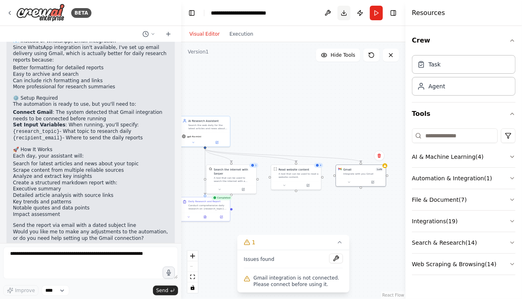
click at [342, 8] on button "Download" at bounding box center [344, 13] width 13 height 15
click at [341, 98] on div ".deletable-edge-delete-btn { width: 20px; height: 20px; border: 0px solid #ffff…" at bounding box center [293, 170] width 224 height 257
click at [381, 170] on span "1 of 9" at bounding box center [380, 168] width 8 height 4
click at [369, 173] on div "Integrate with you Gmail" at bounding box center [363, 172] width 40 height 3
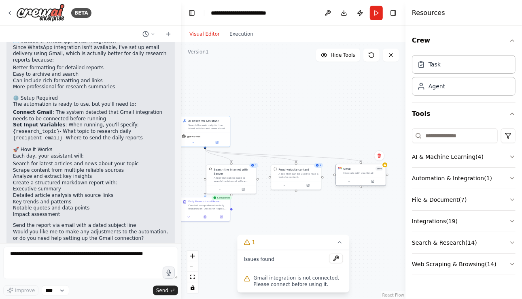
click at [369, 173] on div "Integrate with you Gmail" at bounding box center [363, 172] width 40 height 3
click at [374, 183] on button at bounding box center [372, 181] width 23 height 5
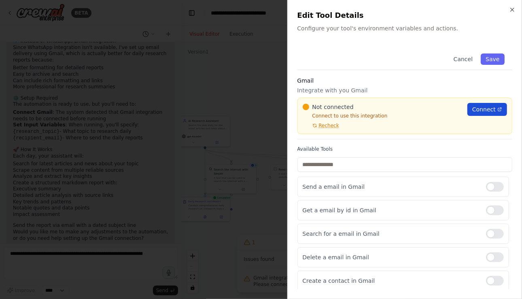
click at [481, 107] on span "Connect" at bounding box center [483, 109] width 23 height 8
click at [327, 125] on span "Recheck" at bounding box center [329, 125] width 20 height 6
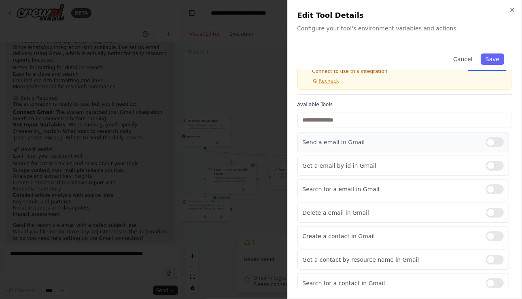
scroll to position [45, 0]
click at [358, 186] on p "Search for a email in Gmail" at bounding box center [391, 189] width 177 height 8
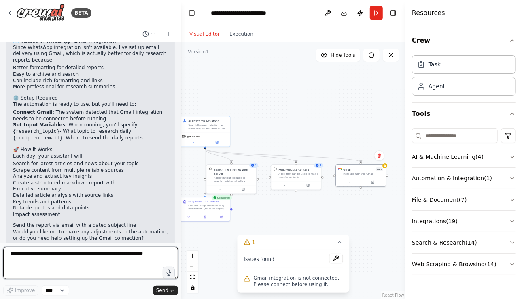
click at [60, 251] on textarea at bounding box center [90, 263] width 175 height 32
type textarea "*"
type textarea "**********"
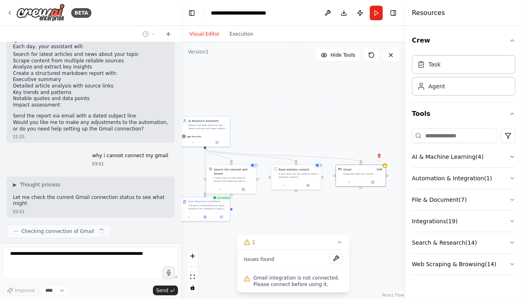
scroll to position [621, 0]
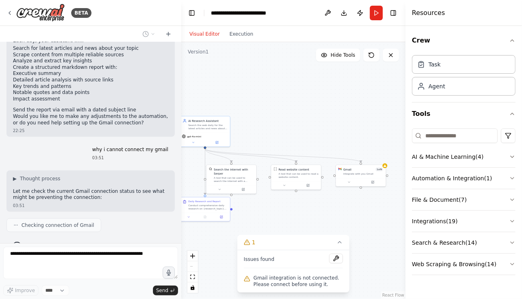
click at [234, 40] on div "Visual Editor Execution" at bounding box center [222, 34] width 74 height 16
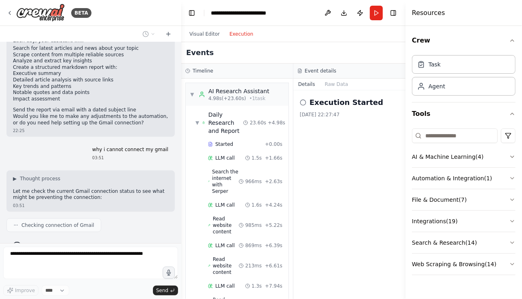
click at [237, 34] on button "Execution" at bounding box center [242, 34] width 34 height 10
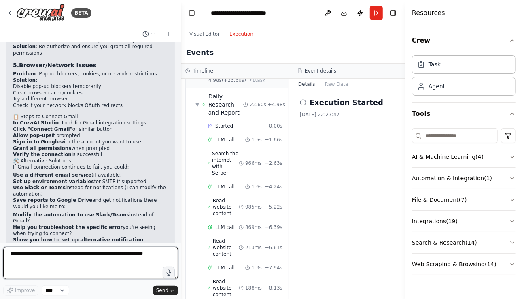
scroll to position [979, 0]
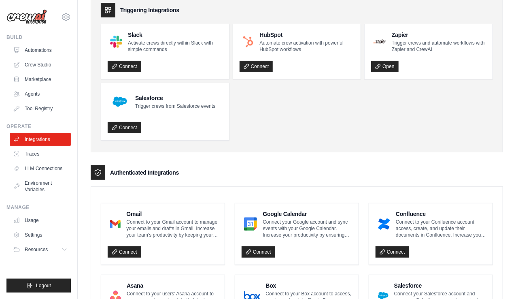
scroll to position [143, 0]
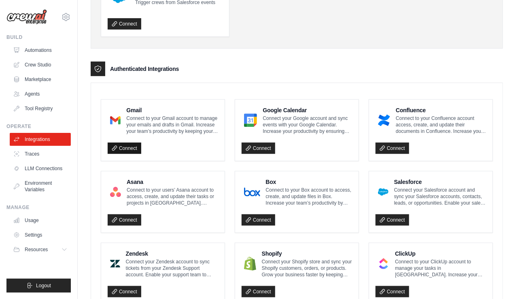
click at [130, 149] on link "Connect" at bounding box center [125, 147] width 34 height 11
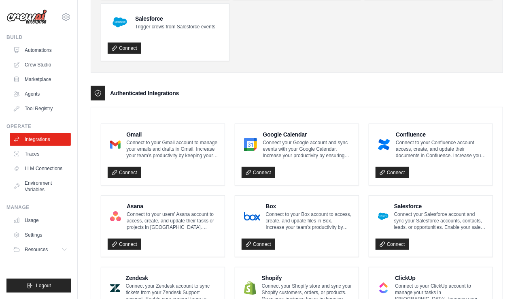
click at [123, 139] on div "Gmail Connect to your Gmail account to manage your emails and drafts in Gmail. …" at bounding box center [163, 144] width 111 height 28
click at [125, 170] on link "Connect" at bounding box center [125, 172] width 34 height 11
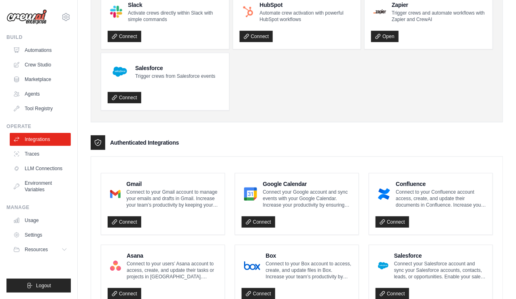
scroll to position [96, 0]
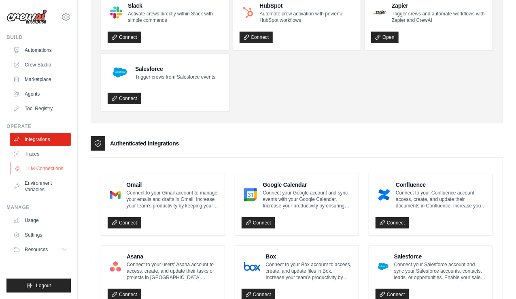
click at [60, 170] on link "LLM Connections" at bounding box center [41, 168] width 61 height 13
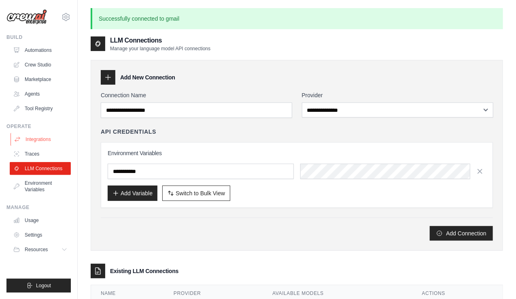
click at [39, 135] on link "Integrations" at bounding box center [41, 139] width 61 height 13
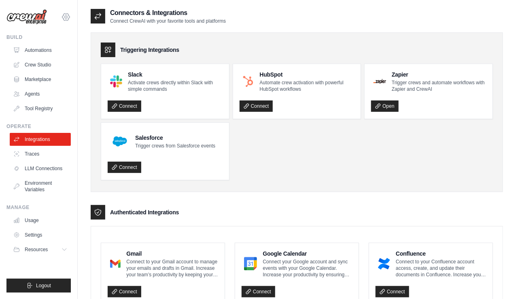
click at [62, 16] on icon at bounding box center [66, 17] width 10 height 10
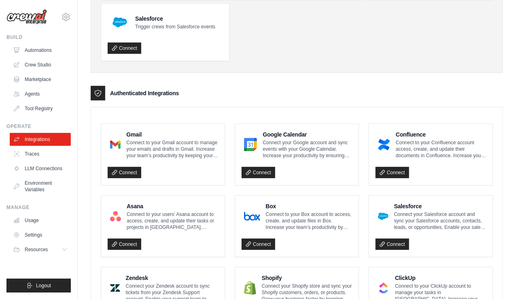
scroll to position [117, 0]
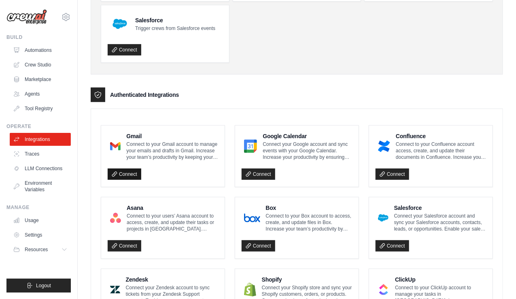
click at [132, 172] on link "Connect" at bounding box center [125, 173] width 34 height 11
click at [124, 171] on link "Connect" at bounding box center [125, 173] width 34 height 11
click at [43, 236] on link "Settings" at bounding box center [41, 234] width 61 height 13
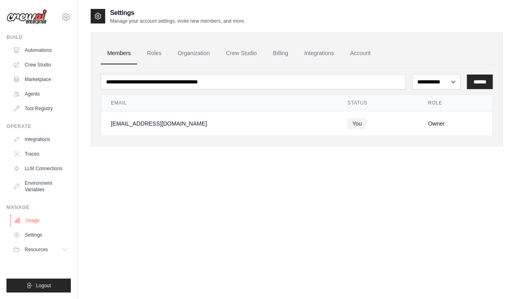
click at [38, 219] on link "Usage" at bounding box center [41, 220] width 61 height 13
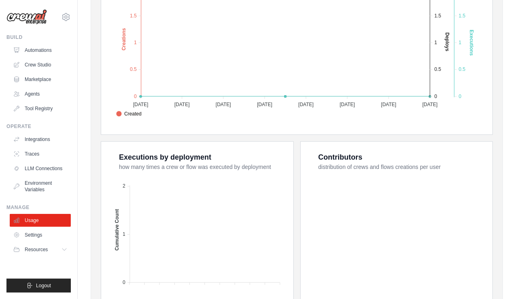
scroll to position [286, 0]
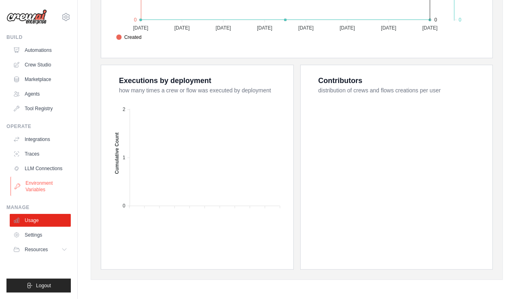
click at [49, 190] on link "Environment Variables" at bounding box center [41, 185] width 61 height 19
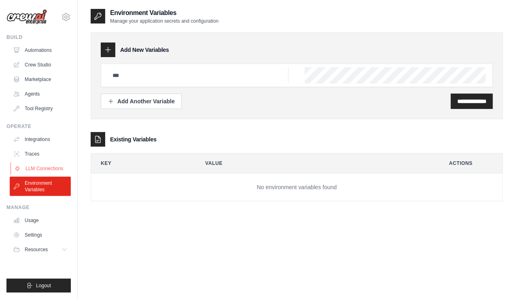
click at [37, 162] on link "LLM Connections" at bounding box center [41, 168] width 61 height 13
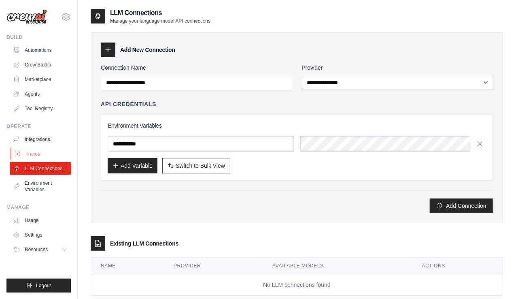
click at [36, 149] on link "Traces" at bounding box center [41, 153] width 61 height 13
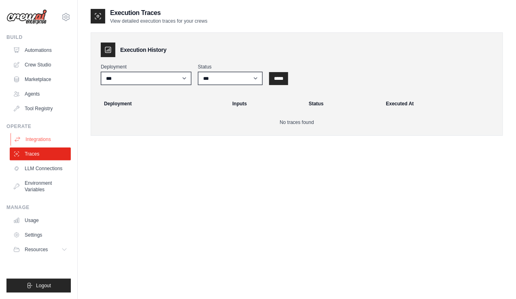
click at [38, 138] on link "Integrations" at bounding box center [41, 139] width 61 height 13
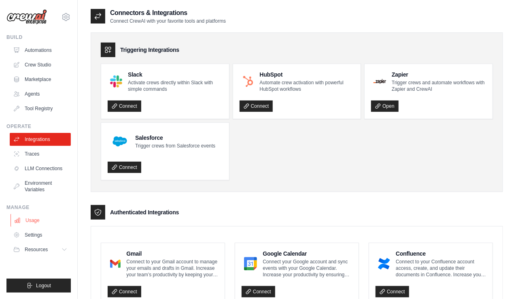
click at [44, 225] on link "Usage" at bounding box center [41, 220] width 61 height 13
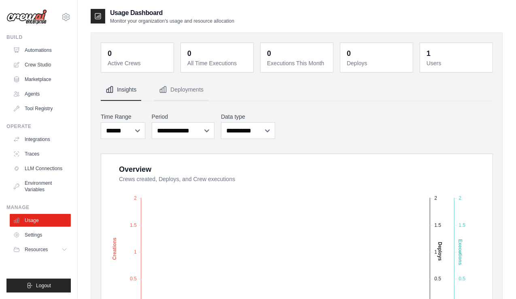
click at [44, 241] on ul "Usage Settings Resources Documentation Blog" at bounding box center [40, 235] width 61 height 42
